Goal: Task Accomplishment & Management: Use online tool/utility

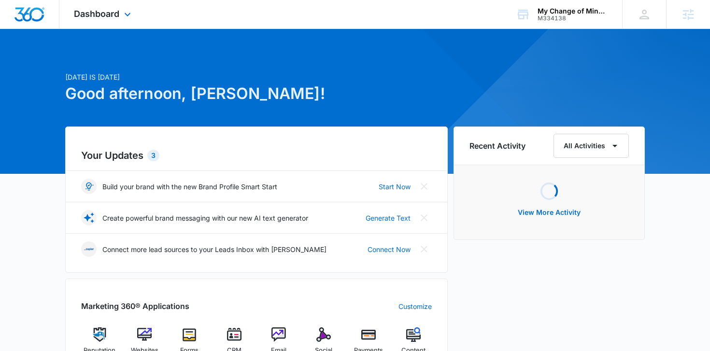
click at [130, 20] on div "Dashboard Apps Reputation Websites Forms CRM Email Social Payments POS Content …" at bounding box center [103, 14] width 88 height 28
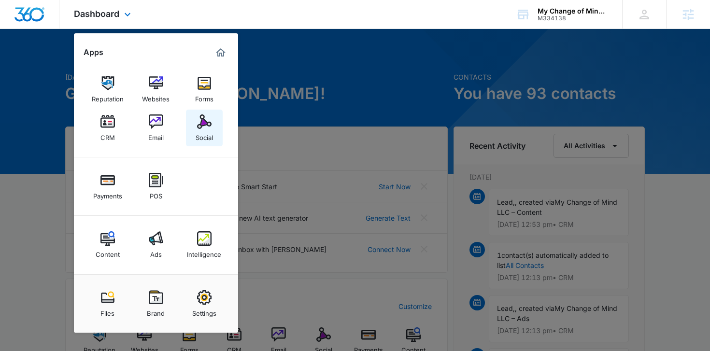
click at [196, 136] on div "Social" at bounding box center [204, 135] width 17 height 13
